Goal: Information Seeking & Learning: Compare options

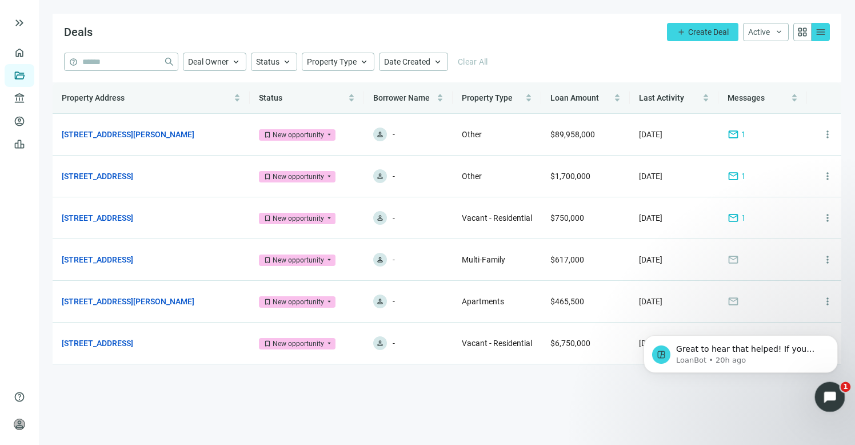
click at [832, 391] on icon "Open Intercom Messenger" at bounding box center [828, 395] width 19 height 19
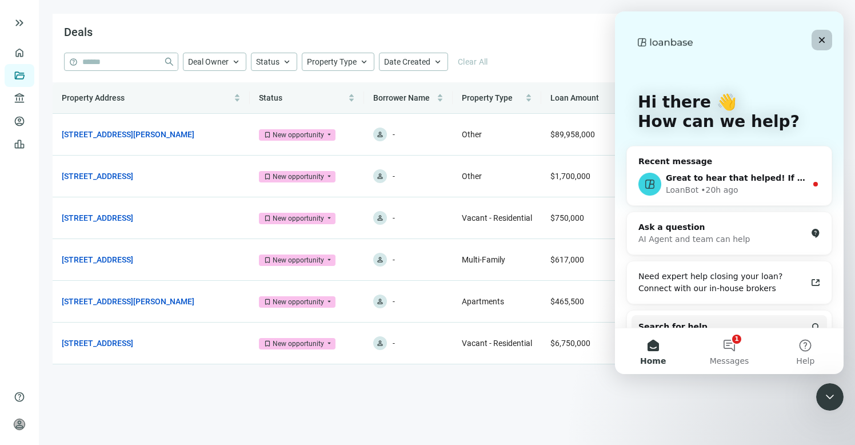
click at [824, 39] on icon "Close" at bounding box center [821, 39] width 9 height 9
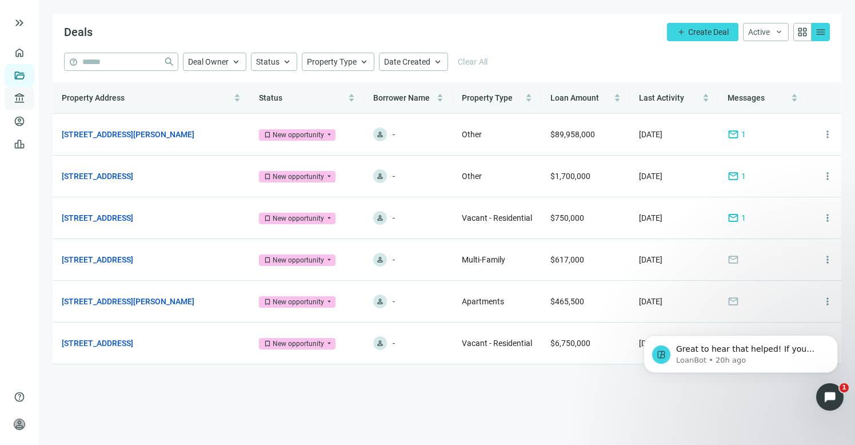
click at [21, 101] on span "account_balance" at bounding box center [18, 98] width 8 height 11
click at [62, 101] on link "All Lenders" at bounding box center [68, 98] width 41 height 9
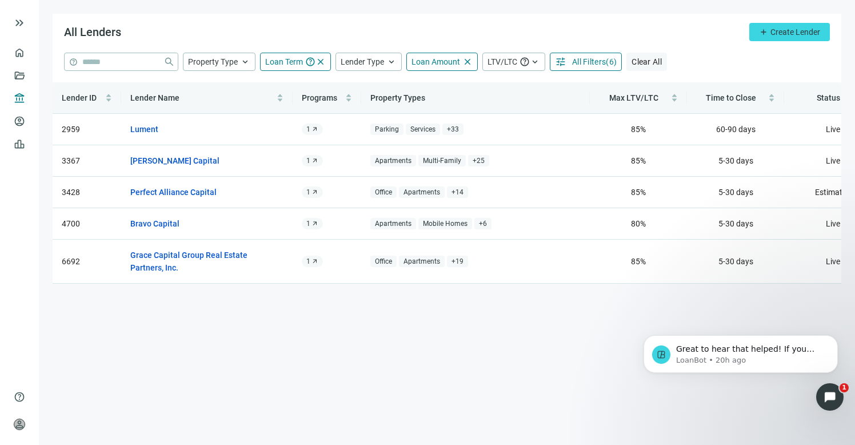
click at [641, 58] on span "Clear All" at bounding box center [647, 61] width 30 height 9
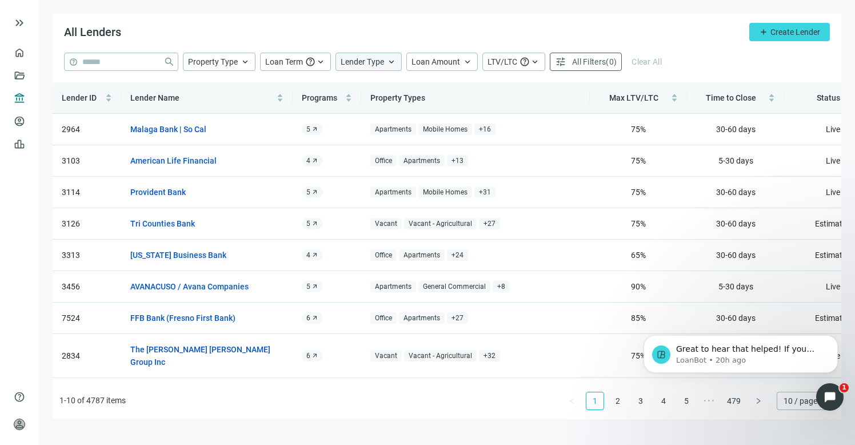
click at [360, 66] on span "Lender Type" at bounding box center [362, 62] width 43 height 10
click at [441, 64] on span "Loan Amount" at bounding box center [436, 61] width 49 height 9
click at [440, 86] on input at bounding box center [507, 89] width 150 height 17
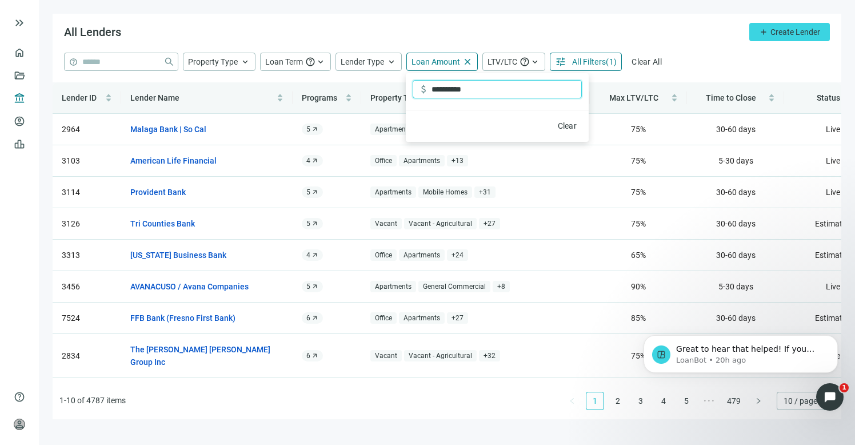
type input "**********"
click at [715, 67] on div "**********" at bounding box center [447, 62] width 766 height 18
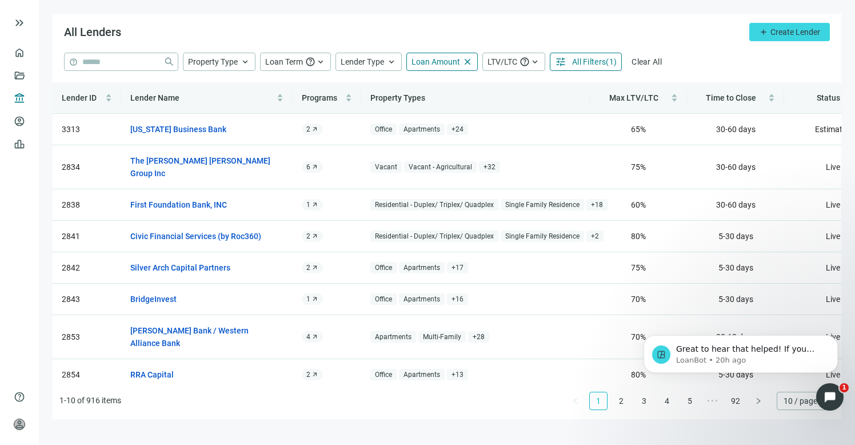
click at [587, 65] on span "All Filters" at bounding box center [589, 61] width 34 height 9
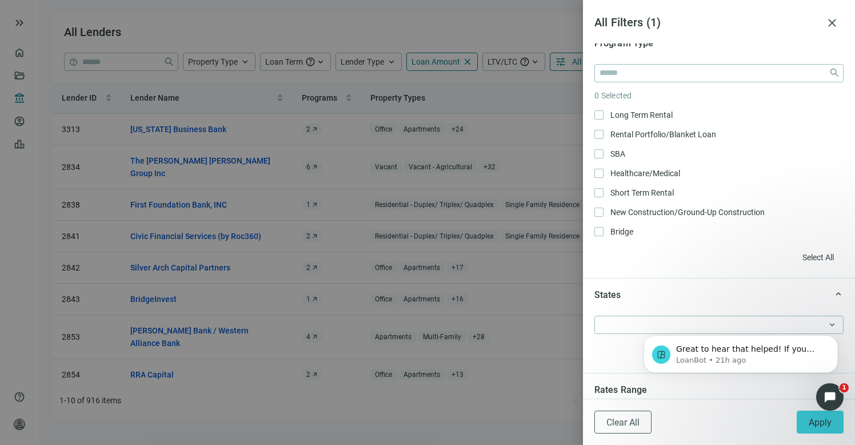
scroll to position [864, 0]
